Goal: Entertainment & Leisure: Consume media (video, audio)

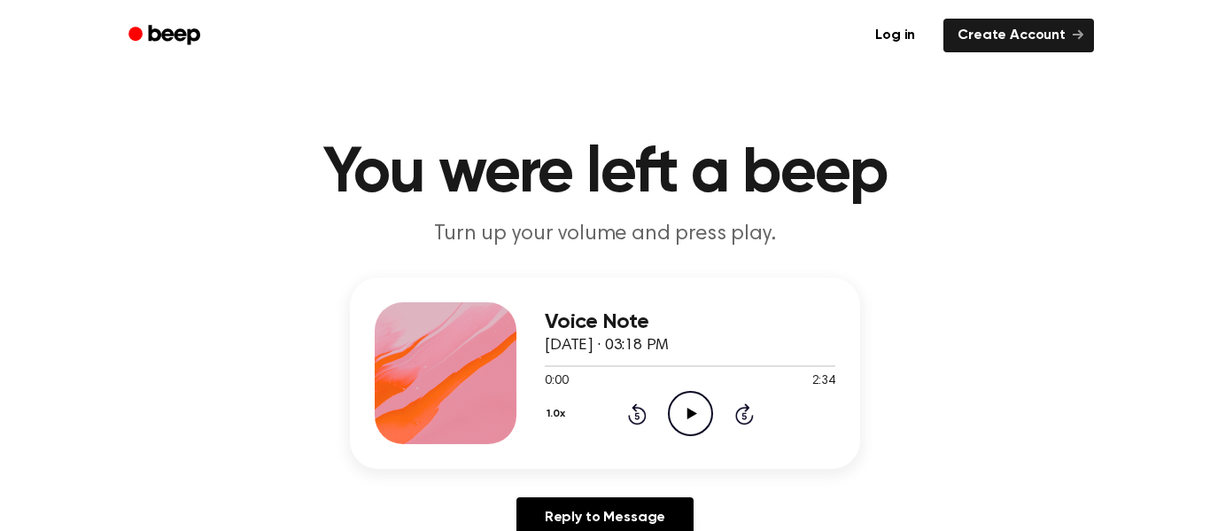
click at [700, 418] on icon "Play Audio" at bounding box center [690, 413] width 45 height 45
click at [620, 415] on div "1.0x Rewind 5 seconds Pause Audio Skip 5 seconds" at bounding box center [690, 413] width 291 height 45
click at [632, 409] on icon "Rewind 5 seconds" at bounding box center [636, 413] width 19 height 23
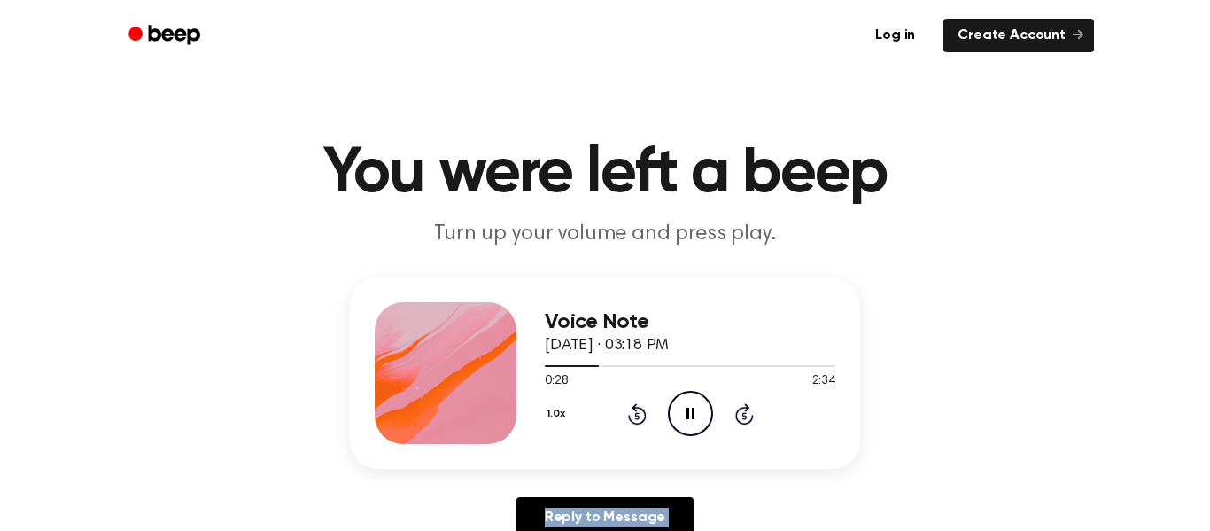
click at [632, 409] on icon "Rewind 5 seconds" at bounding box center [636, 413] width 19 height 23
click at [682, 417] on icon "Pause Audio" at bounding box center [690, 413] width 45 height 45
click at [681, 420] on icon "Play Audio" at bounding box center [690, 413] width 45 height 45
click at [690, 420] on icon "Pause Audio" at bounding box center [690, 413] width 45 height 45
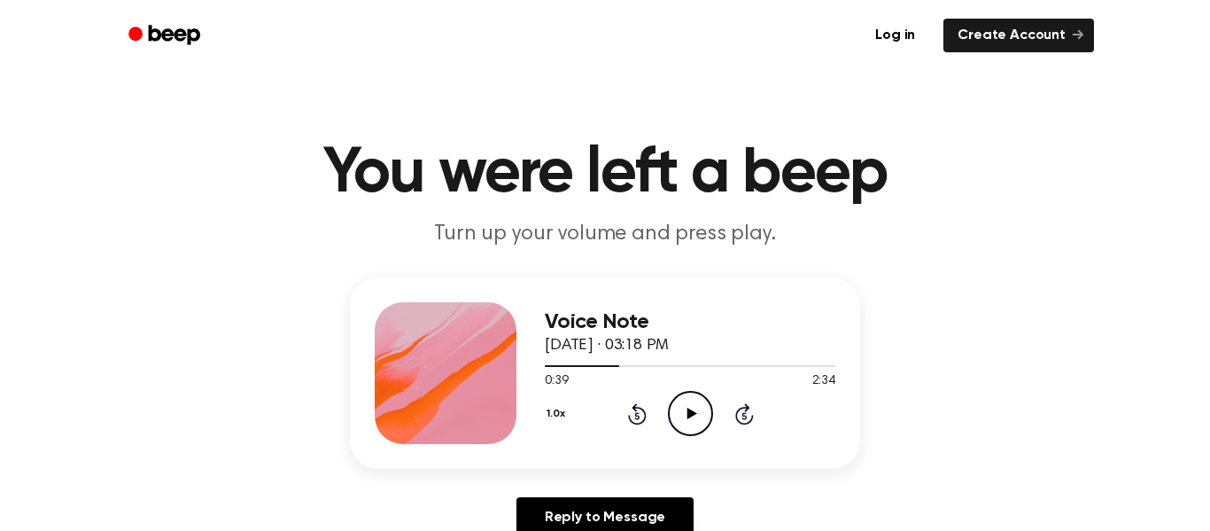
click at [690, 420] on icon "Play Audio" at bounding box center [690, 413] width 45 height 45
click at [690, 420] on icon "Pause Audio" at bounding box center [690, 413] width 45 height 45
click at [690, 420] on icon "Play Audio" at bounding box center [690, 413] width 45 height 45
click at [672, 411] on icon "Pause Audio" at bounding box center [690, 413] width 45 height 45
click at [697, 417] on icon "Play Audio" at bounding box center [690, 413] width 45 height 45
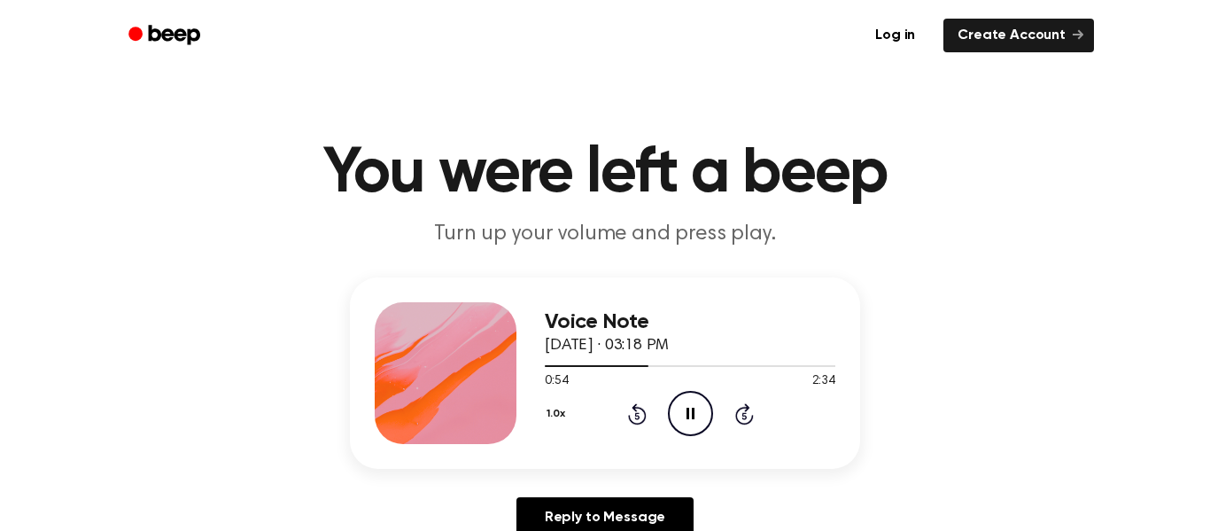
click at [697, 417] on icon "Pause Audio" at bounding box center [690, 413] width 45 height 45
click at [640, 419] on icon "Rewind 5 seconds" at bounding box center [636, 413] width 19 height 23
click at [640, 423] on icon at bounding box center [637, 413] width 19 height 21
click at [695, 396] on icon "Play Audio" at bounding box center [690, 413] width 45 height 45
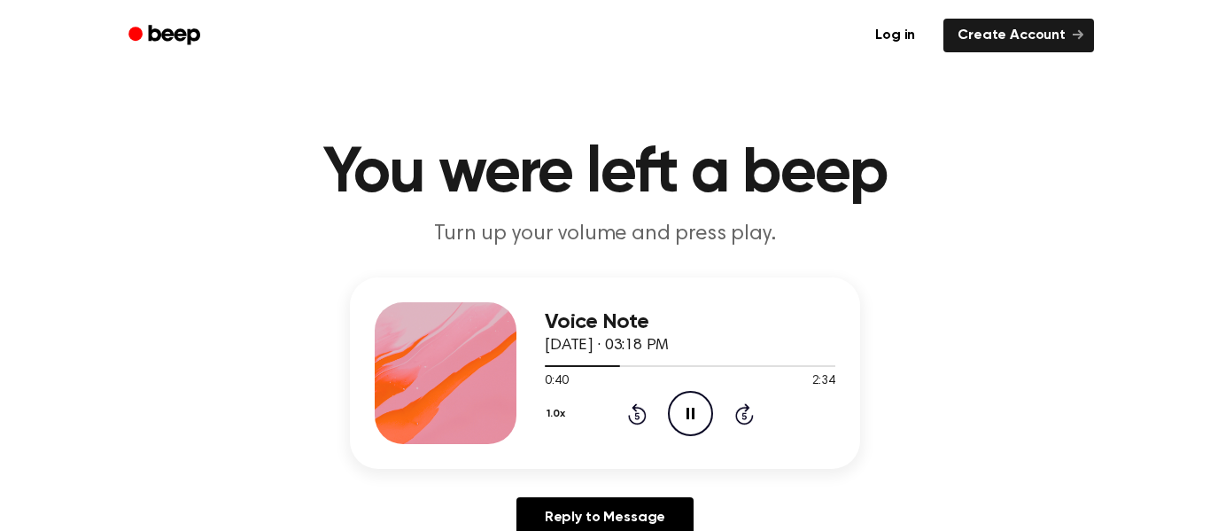
click at [695, 396] on icon "Pause Audio" at bounding box center [690, 413] width 45 height 45
click at [695, 396] on icon "Play Audio" at bounding box center [690, 413] width 45 height 45
click at [695, 396] on icon "Pause Audio" at bounding box center [690, 413] width 45 height 45
click at [695, 396] on icon "Play Audio" at bounding box center [690, 413] width 45 height 45
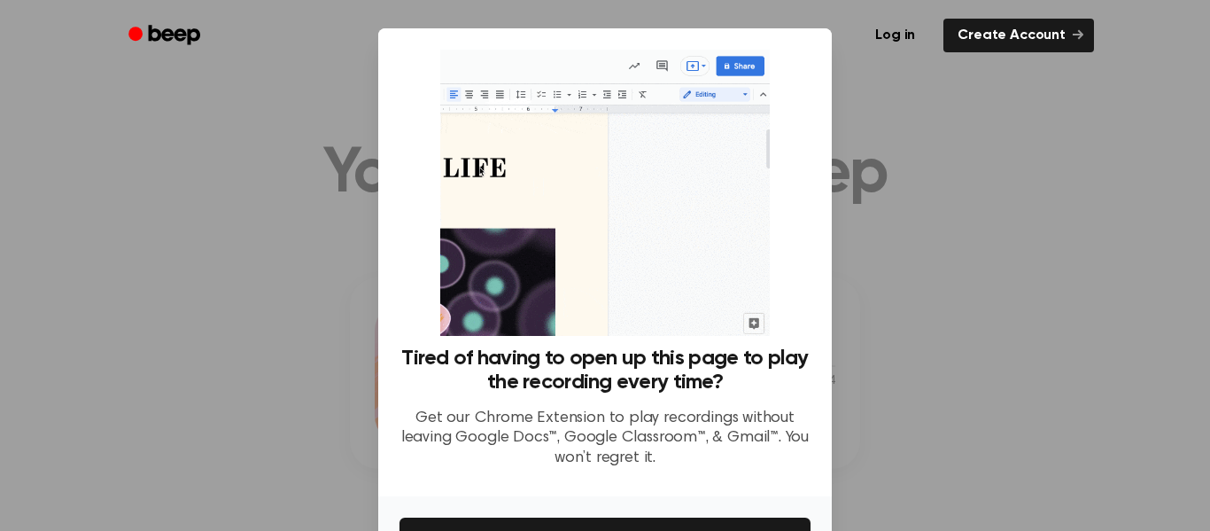
scroll to position [114, 0]
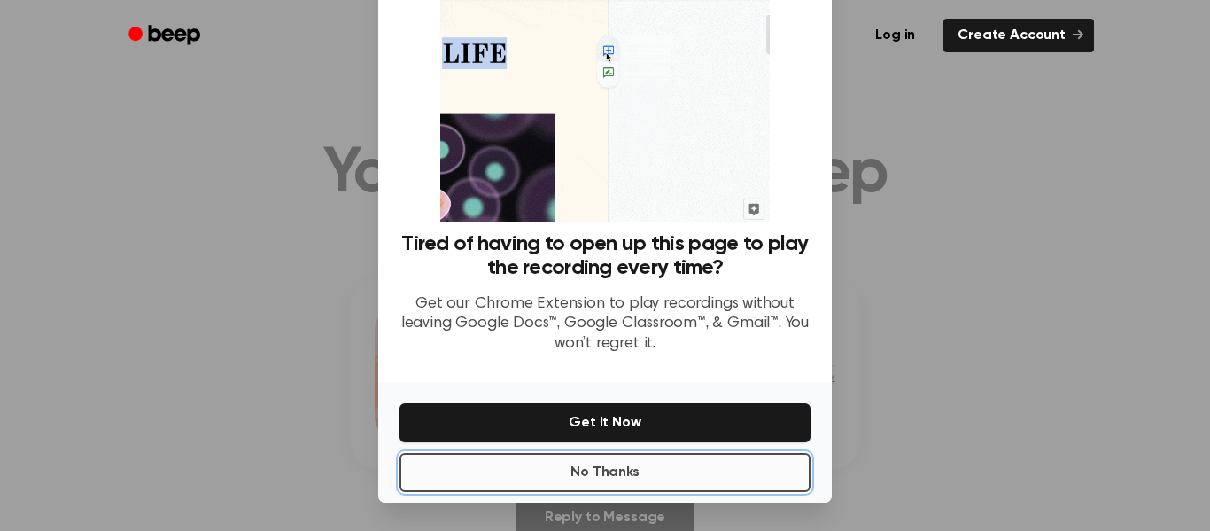
click at [582, 479] on button "No Thanks" at bounding box center [605, 472] width 411 height 39
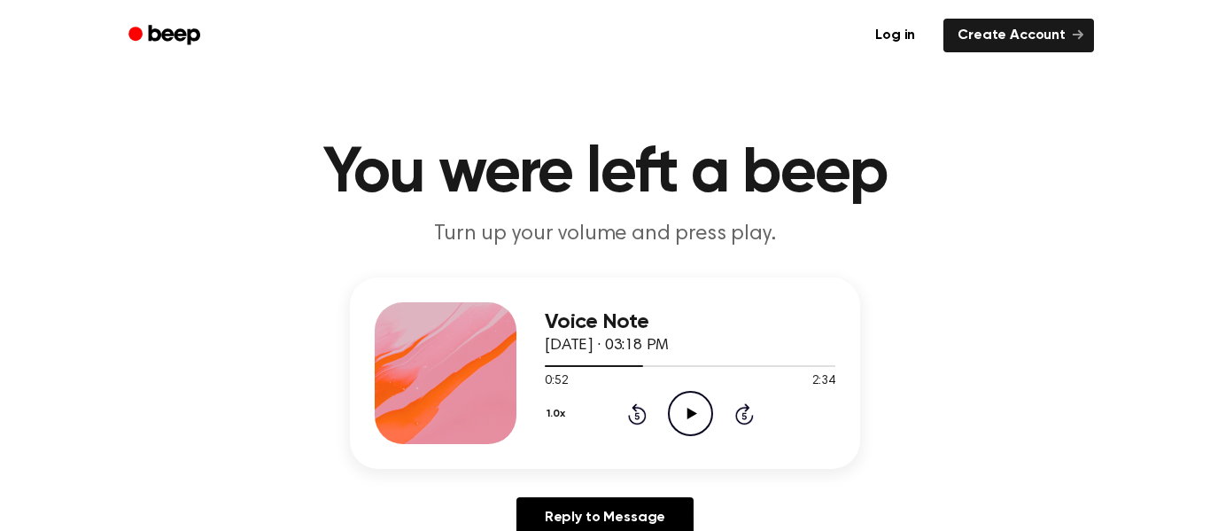
click at [677, 397] on circle at bounding box center [690, 413] width 43 height 43
click at [669, 410] on circle at bounding box center [690, 413] width 43 height 43
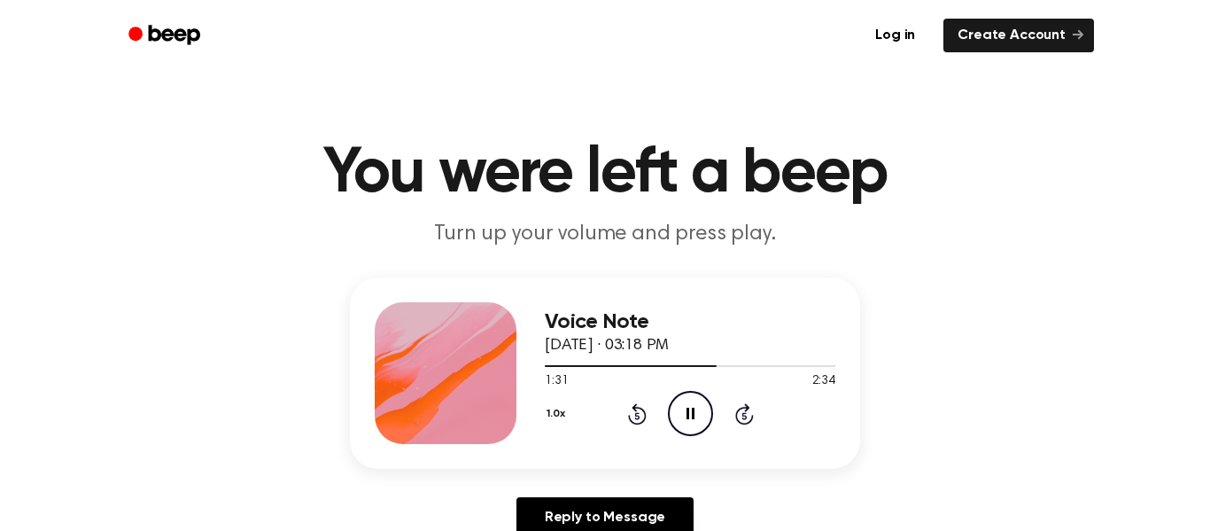
click at [669, 410] on circle at bounding box center [690, 413] width 43 height 43
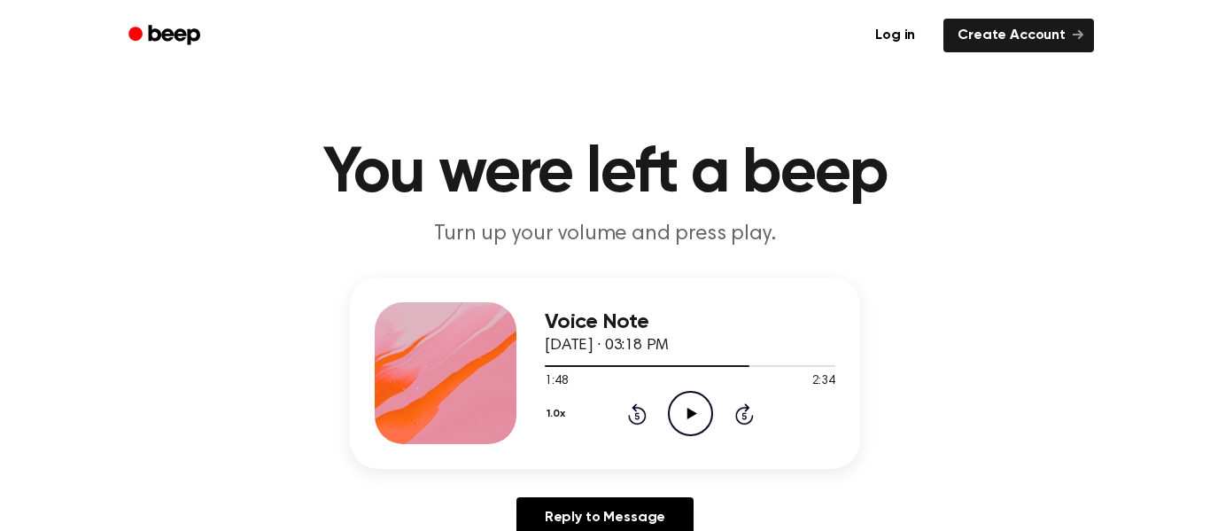
click at [641, 410] on icon at bounding box center [637, 413] width 19 height 21
click at [694, 392] on circle at bounding box center [690, 413] width 43 height 43
click at [657, 408] on div "1.0x Rewind 5 seconds Play Audio Skip 5 seconds" at bounding box center [690, 413] width 291 height 45
click at [635, 415] on icon at bounding box center [636, 415] width 4 height 7
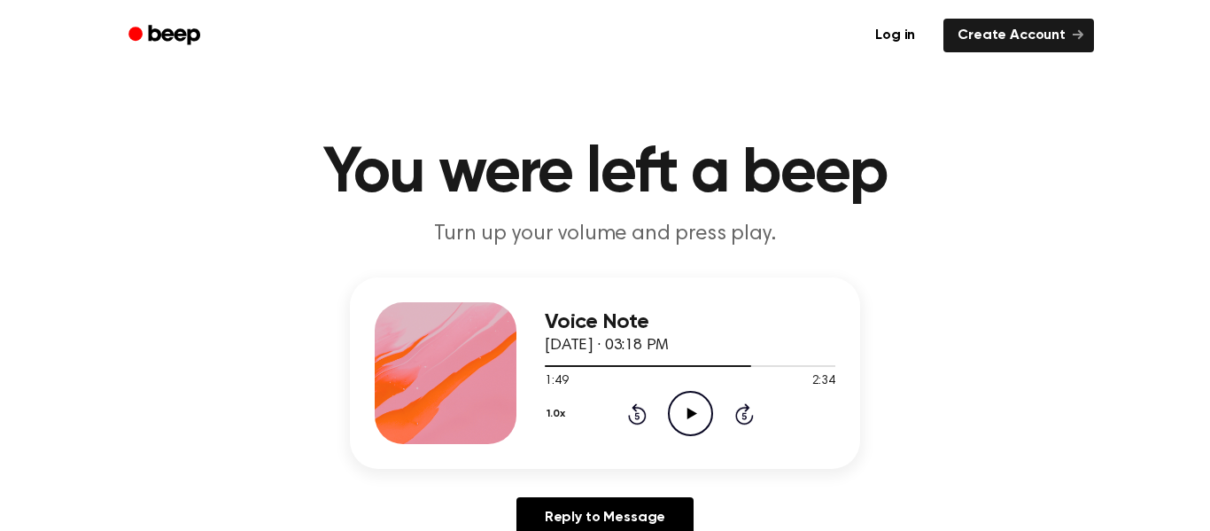
click at [637, 415] on icon at bounding box center [636, 415] width 4 height 7
click at [636, 415] on icon at bounding box center [636, 415] width 4 height 7
click at [689, 418] on icon "Play Audio" at bounding box center [690, 413] width 45 height 45
click at [688, 418] on icon "Pause Audio" at bounding box center [690, 413] width 45 height 45
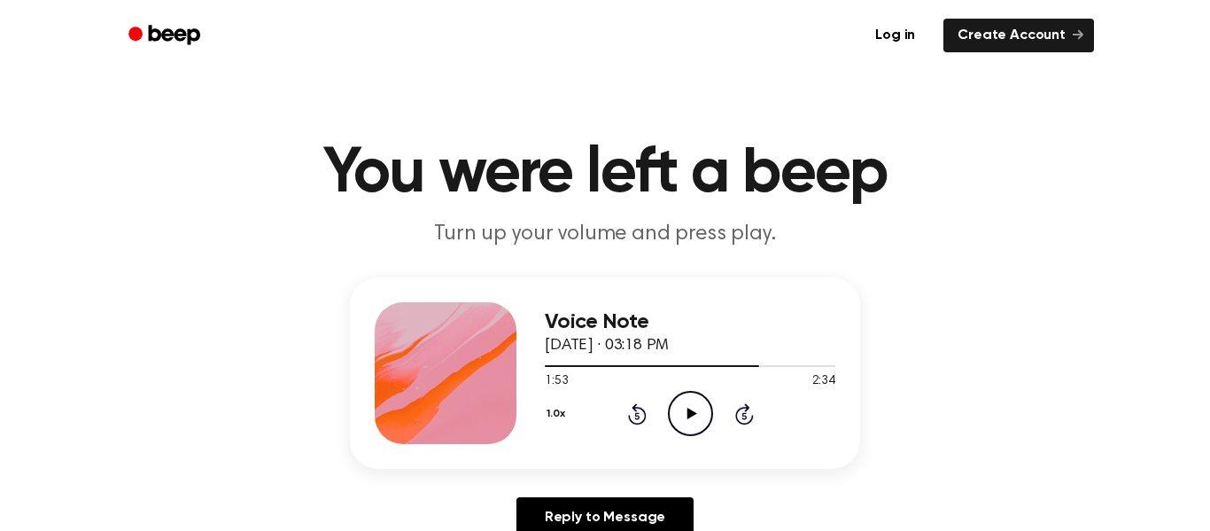
click at [688, 420] on icon "Play Audio" at bounding box center [690, 413] width 45 height 45
click at [689, 421] on icon "Pause Audio" at bounding box center [690, 413] width 45 height 45
click at [689, 421] on icon "Play Audio" at bounding box center [690, 413] width 45 height 45
click at [687, 425] on icon "Pause Audio" at bounding box center [690, 413] width 45 height 45
click at [638, 411] on icon "Rewind 5 seconds" at bounding box center [636, 413] width 19 height 23
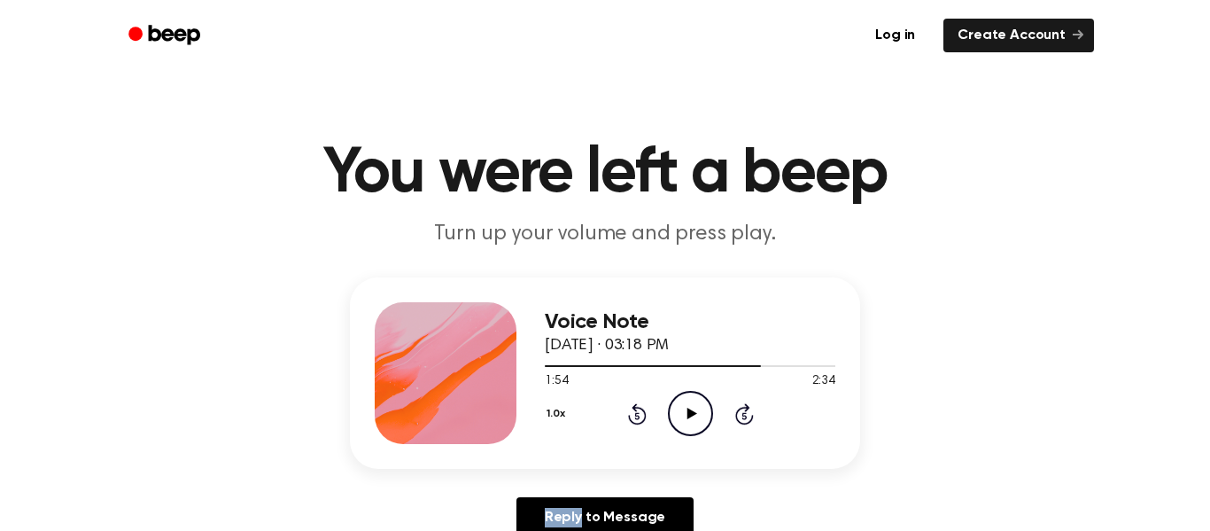
click at [638, 411] on icon "Rewind 5 seconds" at bounding box center [636, 413] width 19 height 23
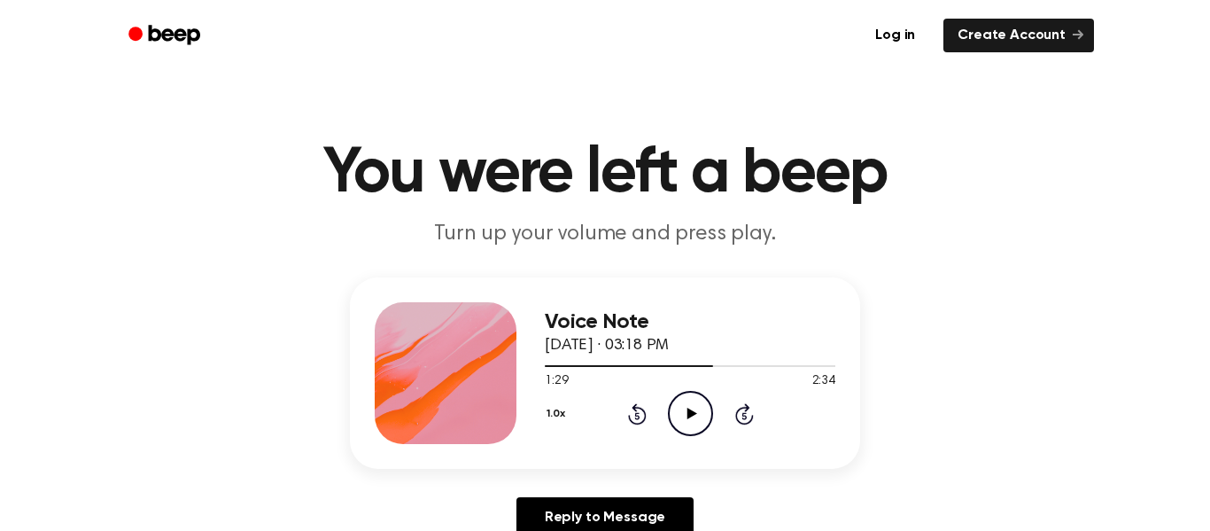
click at [638, 411] on icon "Rewind 5 seconds" at bounding box center [636, 413] width 19 height 23
click at [679, 401] on icon "Play Audio" at bounding box center [690, 413] width 45 height 45
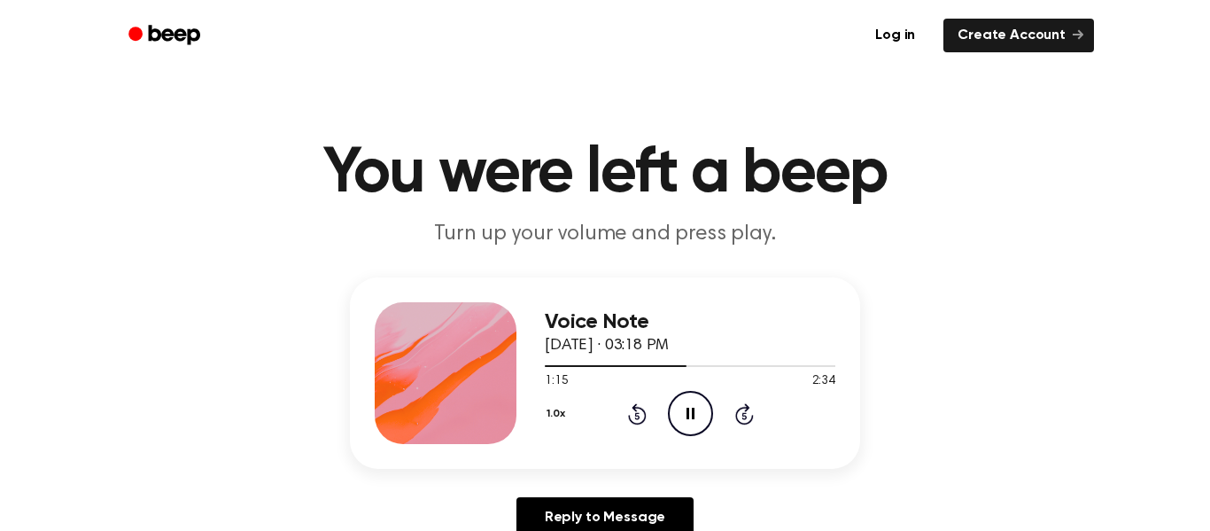
click at [679, 402] on icon "Pause Audio" at bounding box center [690, 413] width 45 height 45
click at [737, 409] on icon at bounding box center [744, 413] width 19 height 21
click at [736, 410] on icon at bounding box center [744, 413] width 19 height 21
click at [687, 395] on icon "Play Audio" at bounding box center [690, 413] width 45 height 45
click at [740, 421] on icon at bounding box center [744, 413] width 19 height 21
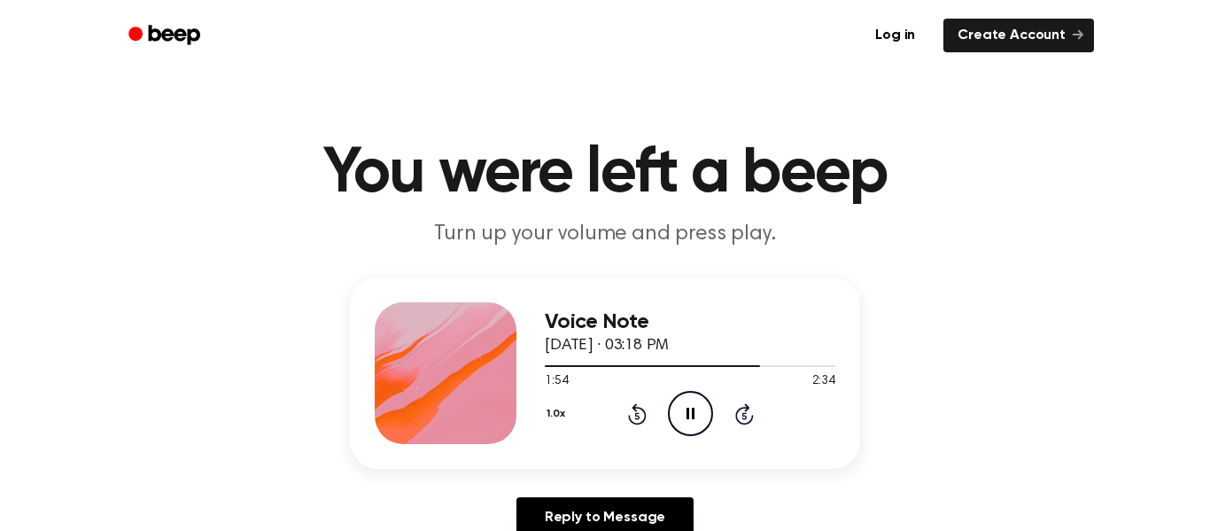
click at [679, 409] on icon "Pause Audio" at bounding box center [690, 413] width 45 height 45
click at [679, 409] on icon "Play Audio" at bounding box center [690, 413] width 45 height 45
click at [679, 409] on icon "Pause Audio" at bounding box center [690, 413] width 45 height 45
